Goal: Information Seeking & Learning: Learn about a topic

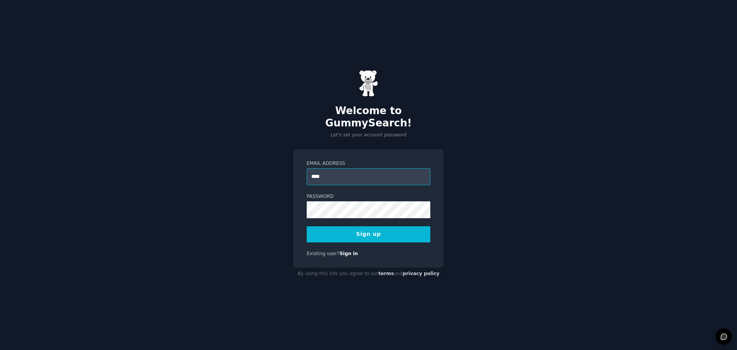
type input "**********"
click at [294, 202] on div "**********" at bounding box center [368, 208] width 151 height 119
click at [379, 228] on button "Sign up" at bounding box center [369, 234] width 124 height 16
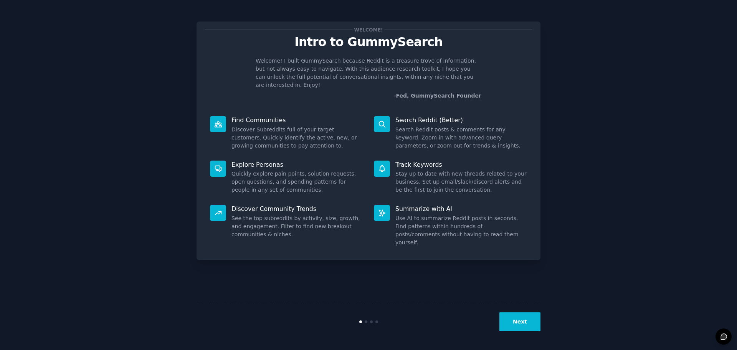
click at [521, 319] on button "Next" at bounding box center [520, 321] width 41 height 19
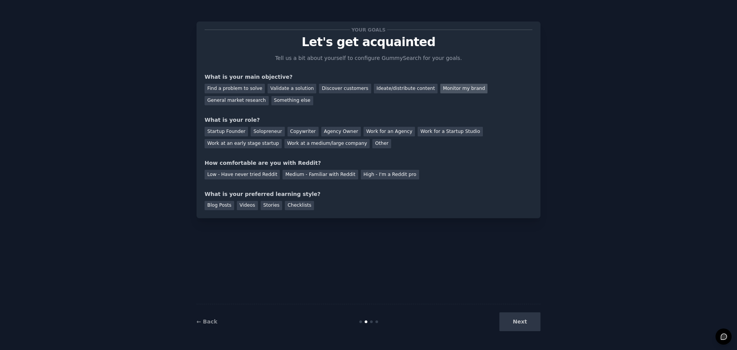
click at [441, 88] on div "Monitor my brand" at bounding box center [464, 89] width 47 height 10
click at [269, 96] on div "General market research" at bounding box center [237, 101] width 64 height 10
click at [441, 89] on div "Monitor my brand" at bounding box center [464, 89] width 47 height 10
click at [285, 144] on div "Work at a medium/large company" at bounding box center [327, 144] width 85 height 10
click at [312, 171] on div "Medium - Familiar with Reddit" at bounding box center [320, 175] width 75 height 10
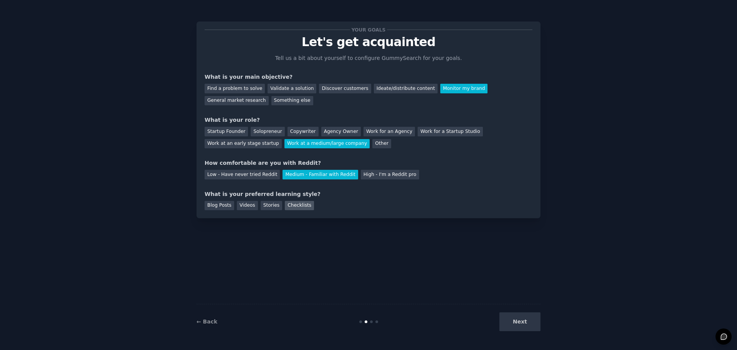
click at [290, 205] on div "Checklists" at bounding box center [299, 206] width 29 height 10
click at [519, 318] on button "Next" at bounding box center [520, 321] width 41 height 19
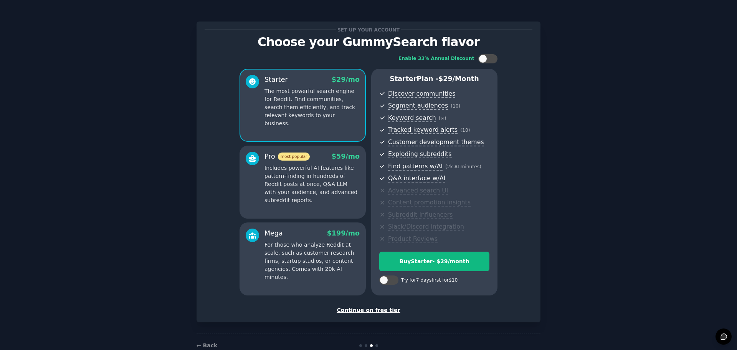
click at [368, 310] on div "Continue on free tier" at bounding box center [369, 310] width 328 height 8
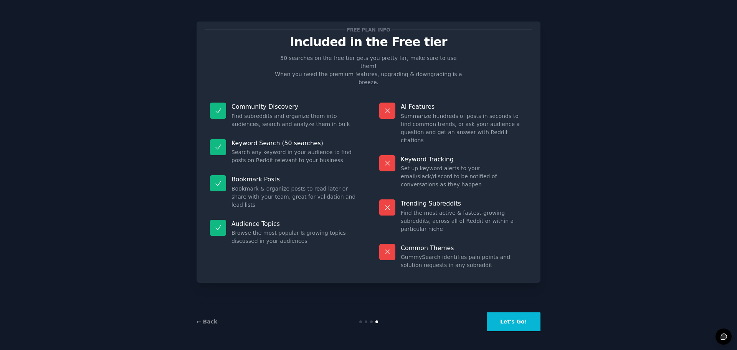
click at [512, 323] on button "Let's Go!" at bounding box center [514, 321] width 54 height 19
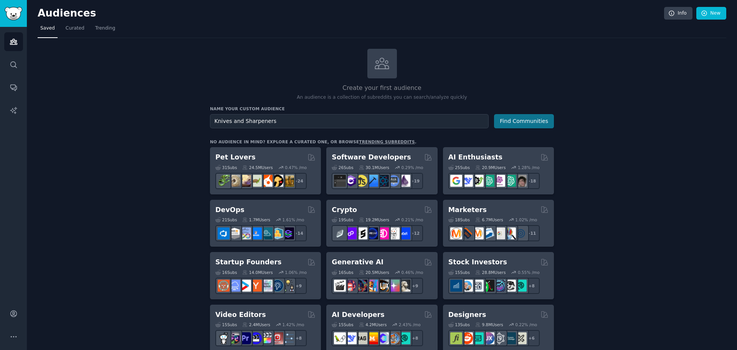
type input "Knives and Sharpeners"
click at [529, 121] on button "Find Communities" at bounding box center [524, 121] width 60 height 14
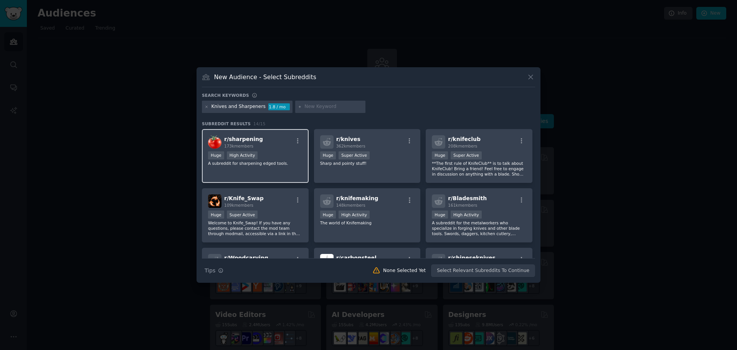
click at [288, 157] on div "Huge High Activity" at bounding box center [255, 156] width 94 height 10
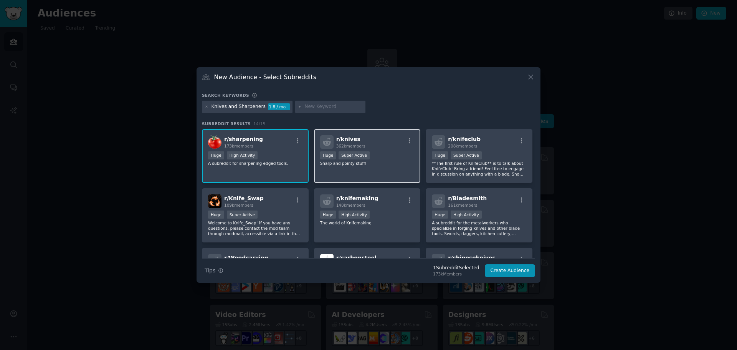
click at [398, 166] on p "Sharp and pointy stuff!" at bounding box center [367, 163] width 94 height 5
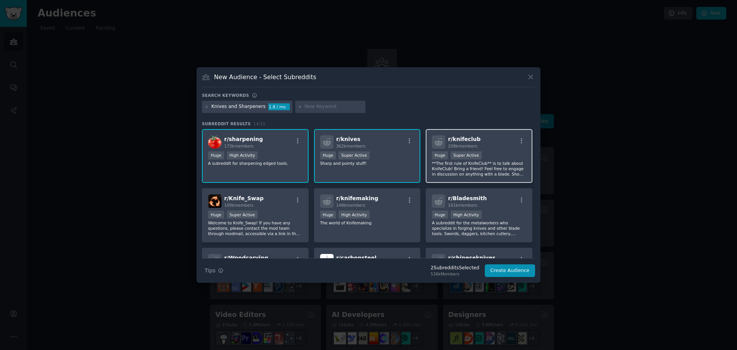
click at [497, 149] on div "r/ knifeclub 208k members >= 95th percentile for submissions / day Huge Super A…" at bounding box center [479, 156] width 107 height 54
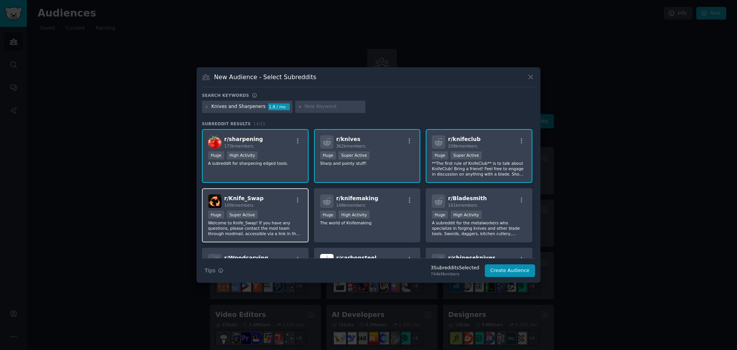
click at [271, 205] on div "r/ Knife_Swap 109k members" at bounding box center [255, 200] width 94 height 13
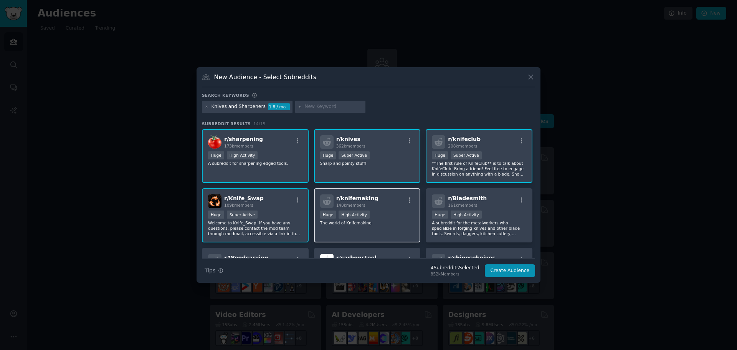
click at [390, 209] on div "r/ knifemaking 148k members >= 80th percentile for submissions / day Huge High …" at bounding box center [367, 215] width 107 height 54
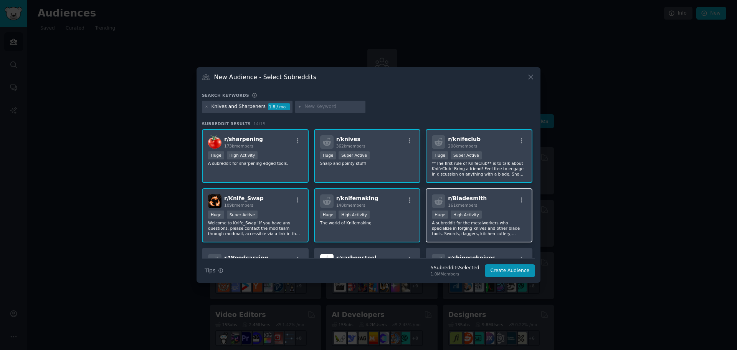
click at [501, 204] on div "r/ Bladesmith 161k members" at bounding box center [479, 200] width 94 height 13
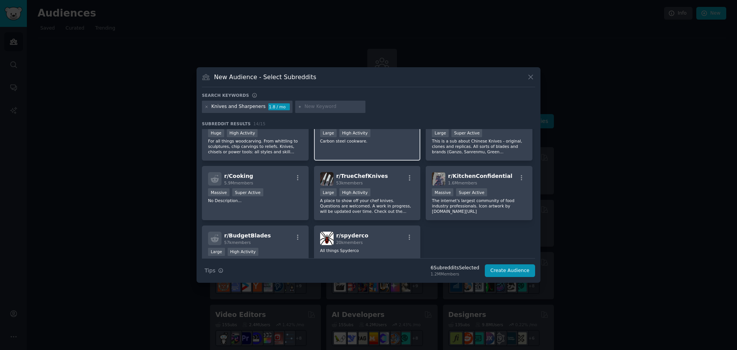
scroll to position [154, 0]
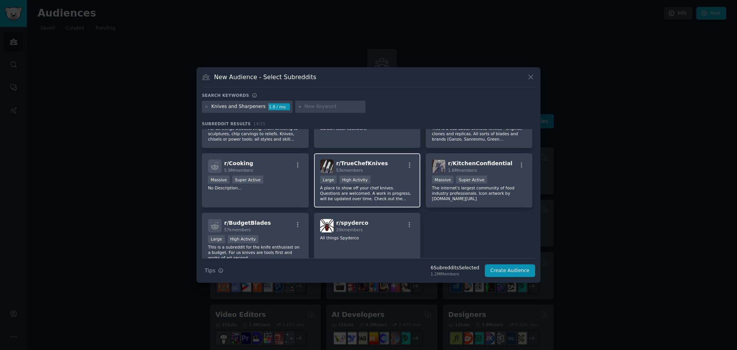
click at [393, 172] on div "r/ TrueChefKnives 53k members" at bounding box center [367, 165] width 94 height 13
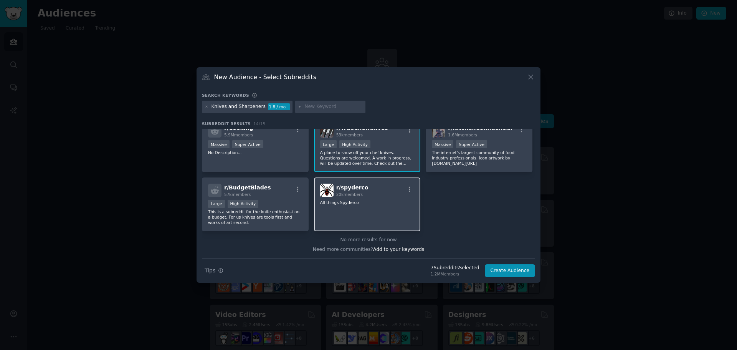
click at [378, 206] on div "r/ spyderco 20k members All things Spyderco" at bounding box center [367, 204] width 107 height 54
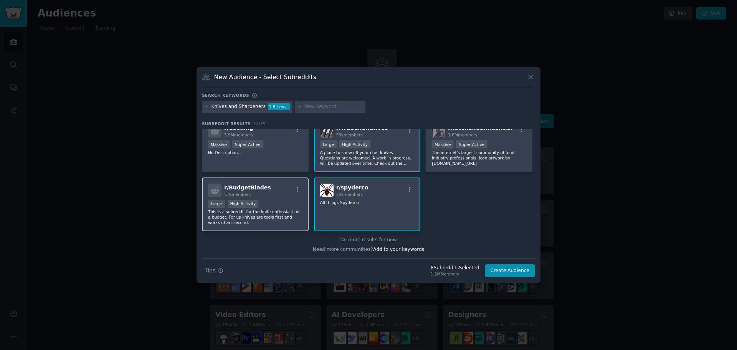
click at [285, 196] on div "r/ BudgetBlades 57k members" at bounding box center [255, 190] width 94 height 13
click at [515, 270] on button "Create Audience" at bounding box center [510, 270] width 51 height 13
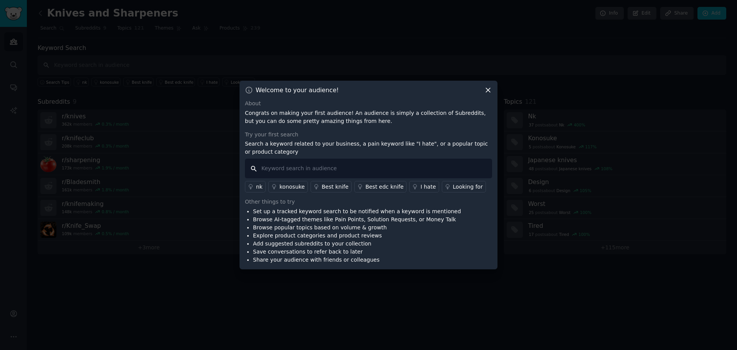
click at [274, 167] on input "text" at bounding box center [368, 169] width 247 height 20
type input "Work Sharp"
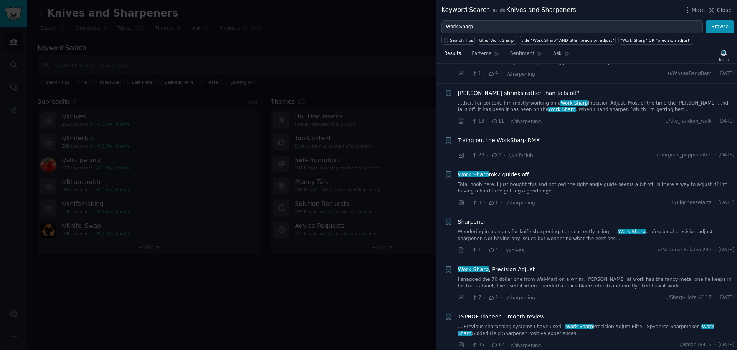
scroll to position [307, 0]
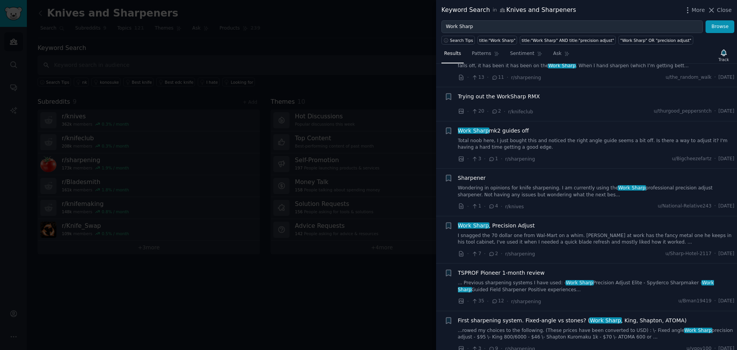
click at [565, 99] on div "Trying out the WorkSharp RMX" at bounding box center [596, 97] width 277 height 8
click at [447, 95] on icon "button" at bounding box center [448, 97] width 5 height 6
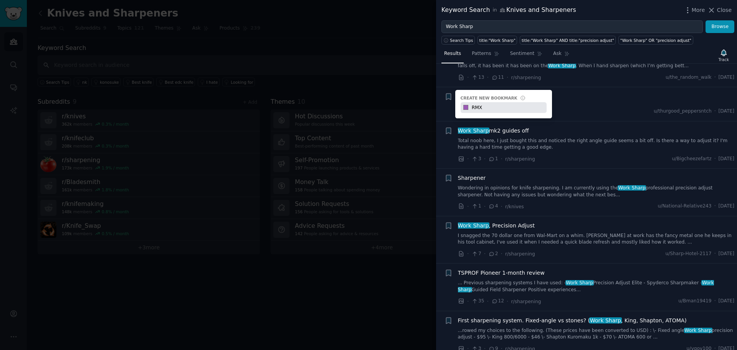
type input "RMX"
click at [593, 103] on div "Trying out the WorkSharp RMX" at bounding box center [596, 98] width 277 height 11
click at [449, 95] on icon "button" at bounding box center [448, 97] width 5 height 6
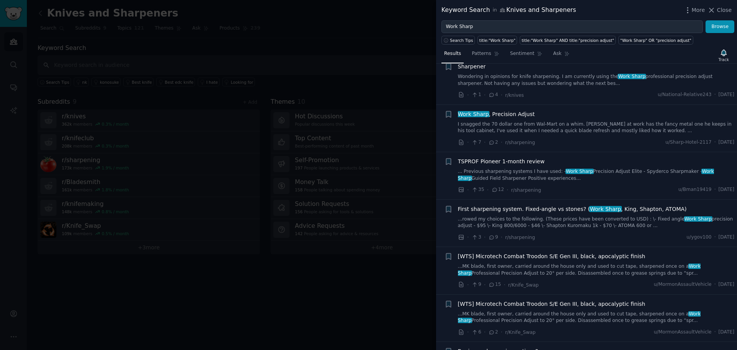
scroll to position [269, 0]
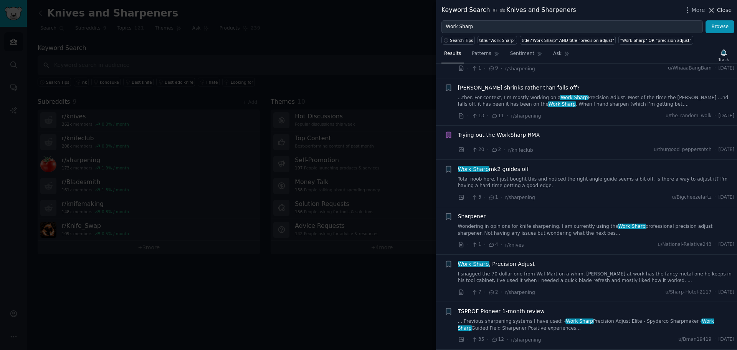
click at [716, 10] on icon at bounding box center [712, 10] width 8 height 8
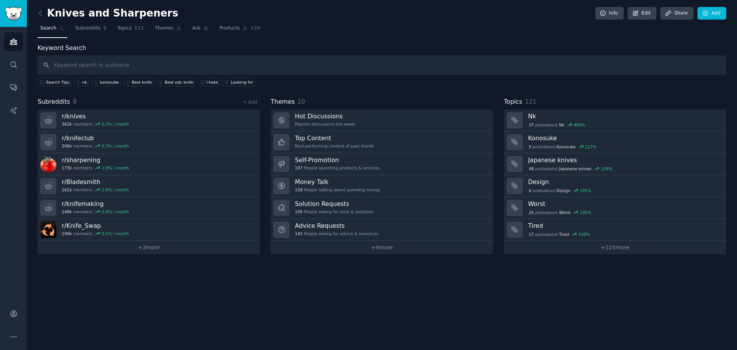
click at [292, 292] on div "Knives and Sharpeners Info Edit Share Add Search Subreddits 9 Topics 121 Themes…" at bounding box center [382, 175] width 711 height 350
click at [149, 248] on link "+ 3 more" at bounding box center [149, 247] width 222 height 13
